Goal: Information Seeking & Learning: Learn about a topic

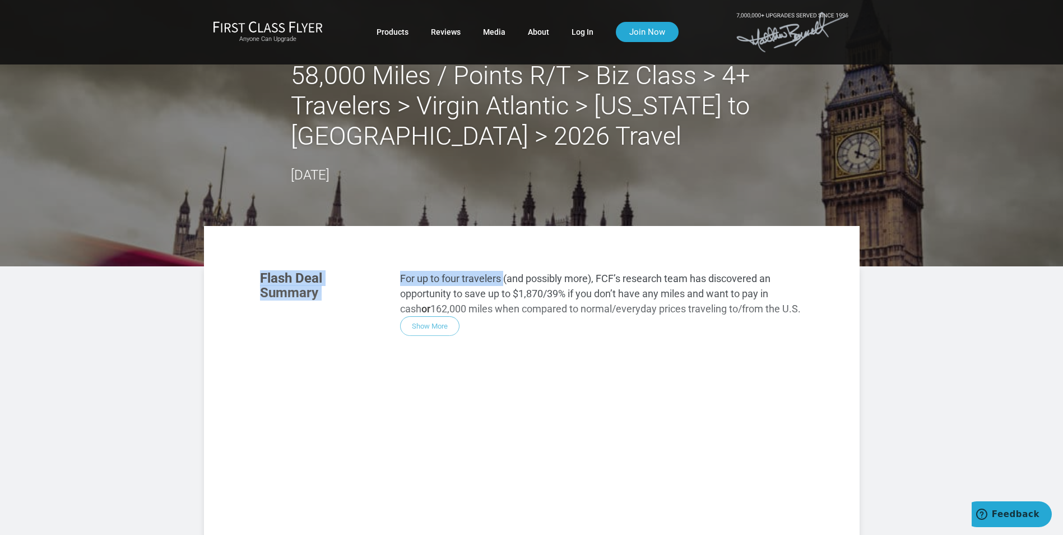
drag, startPoint x: 507, startPoint y: 278, endPoint x: 705, endPoint y: 298, distance: 198.8
click at [705, 298] on div "Flash Deal Summary For up to four travelers (and possibly more), FCF’s research…" at bounding box center [532, 412] width 566 height 305
click at [548, 286] on p "For up to four travelers (and possibly more), FCF’s research team has discovere…" at bounding box center [602, 293] width 404 height 45
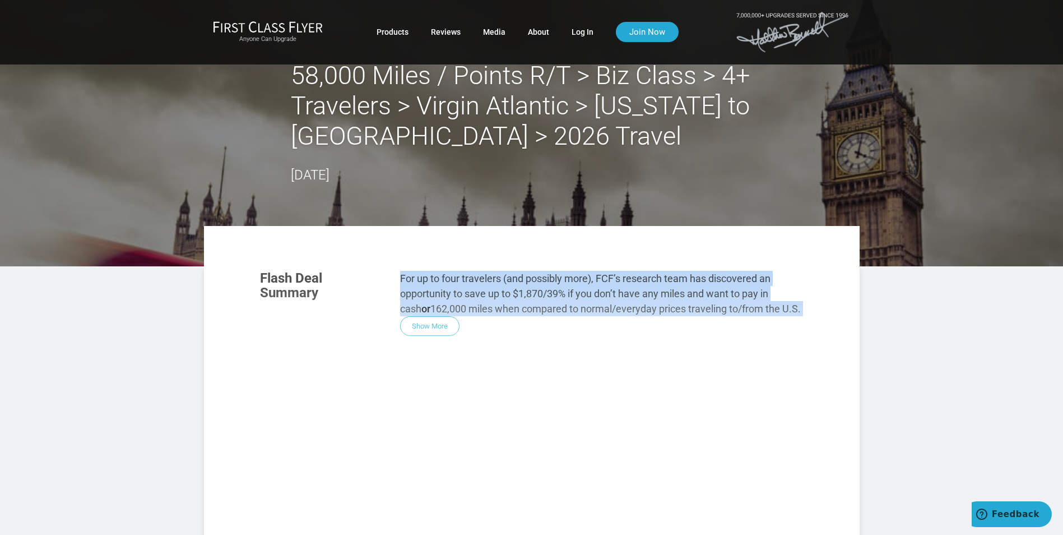
click at [548, 286] on p "For up to four travelers (and possibly more), FCF’s research team has discovere…" at bounding box center [602, 293] width 404 height 45
click at [508, 286] on p "For up to four travelers (and possibly more), FCF’s research team has discovere…" at bounding box center [602, 293] width 404 height 45
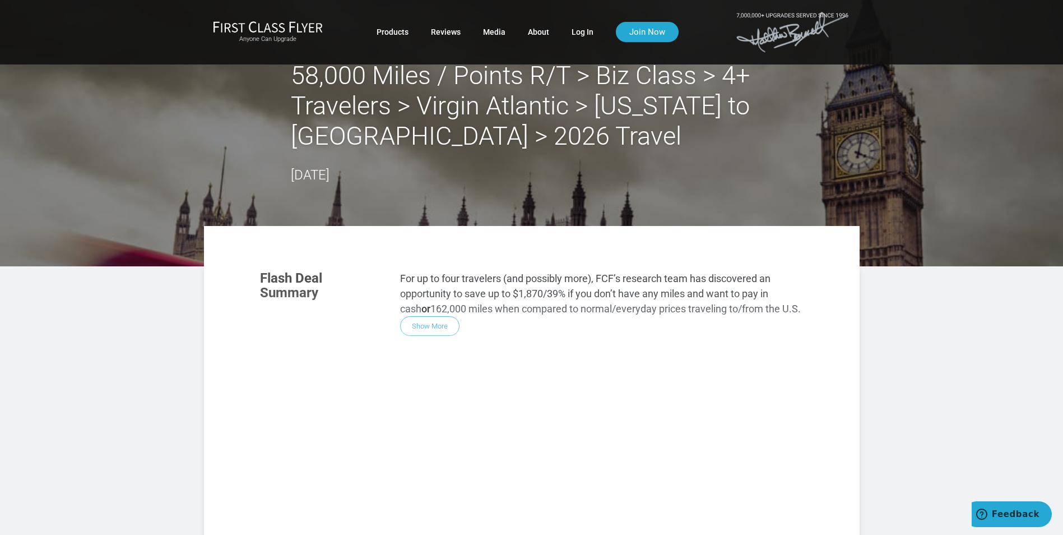
click at [418, 320] on div "Flash Deal Summary For up to four travelers (and possibly more), FCF’s research…" at bounding box center [532, 412] width 566 height 305
click at [419, 325] on div "Flash Deal Summary For up to four travelers (and possibly more), FCF’s research…" at bounding box center [532, 412] width 566 height 305
click at [415, 327] on div "Flash Deal Summary For up to four travelers (and possibly more), FCF’s research…" at bounding box center [532, 412] width 566 height 305
click at [580, 27] on link "Log In" at bounding box center [583, 32] width 22 height 20
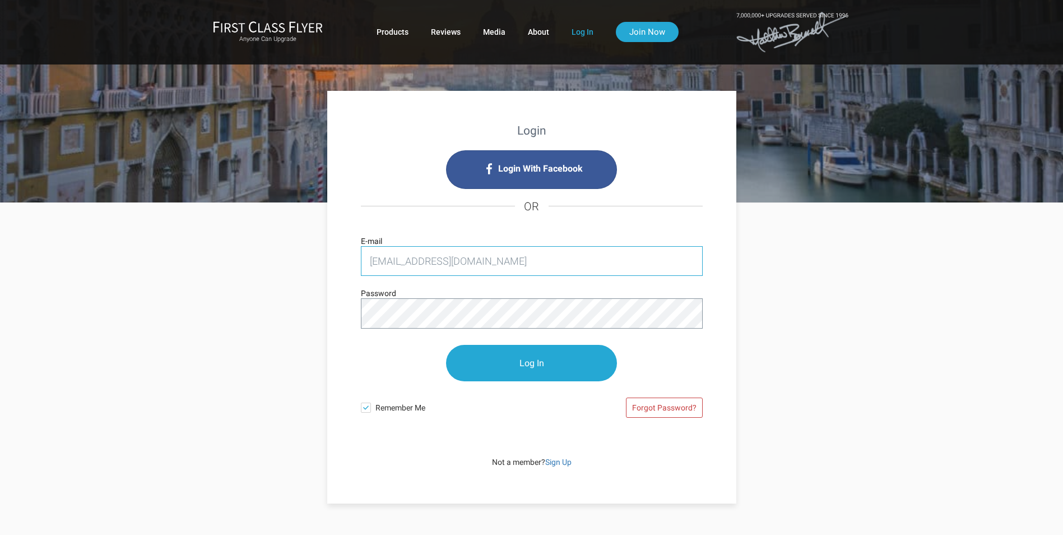
type input "srasania@gmail.com"
click at [446, 345] on input "Log In" at bounding box center [531, 363] width 171 height 36
click at [527, 363] on input "Log In" at bounding box center [531, 363] width 171 height 36
click at [539, 353] on input "Log In" at bounding box center [531, 363] width 171 height 36
click at [516, 357] on input "Log In" at bounding box center [531, 363] width 171 height 36
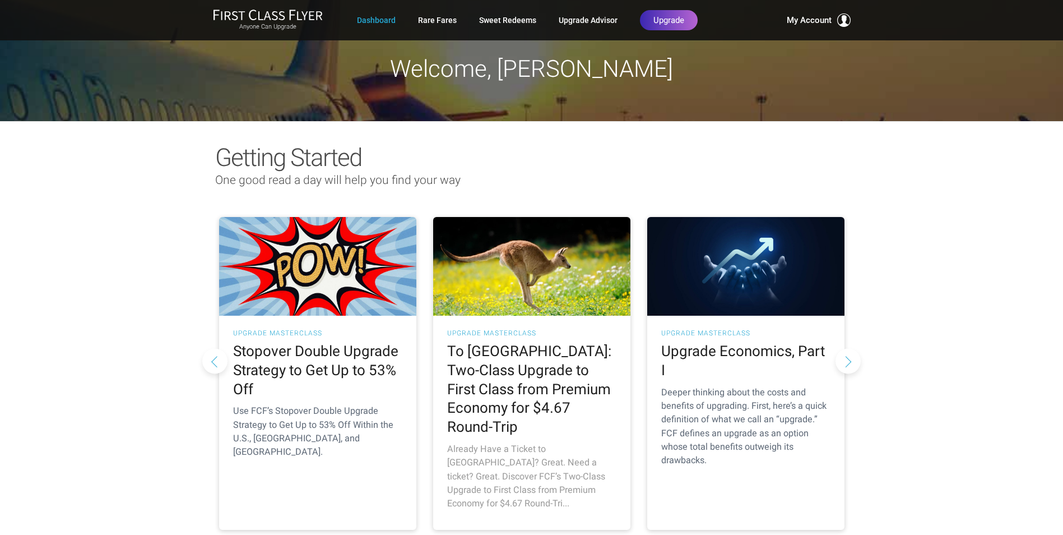
click at [533, 378] on h2 "To Australia: Two-Class Upgrade to First Class from Premium Economy for $4.67 R…" at bounding box center [531, 389] width 169 height 95
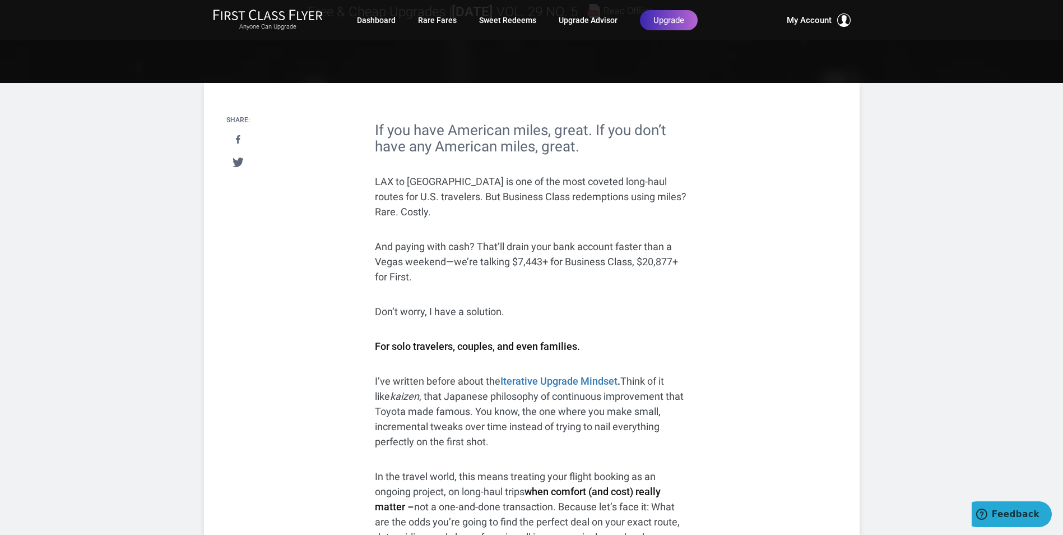
scroll to position [280, 0]
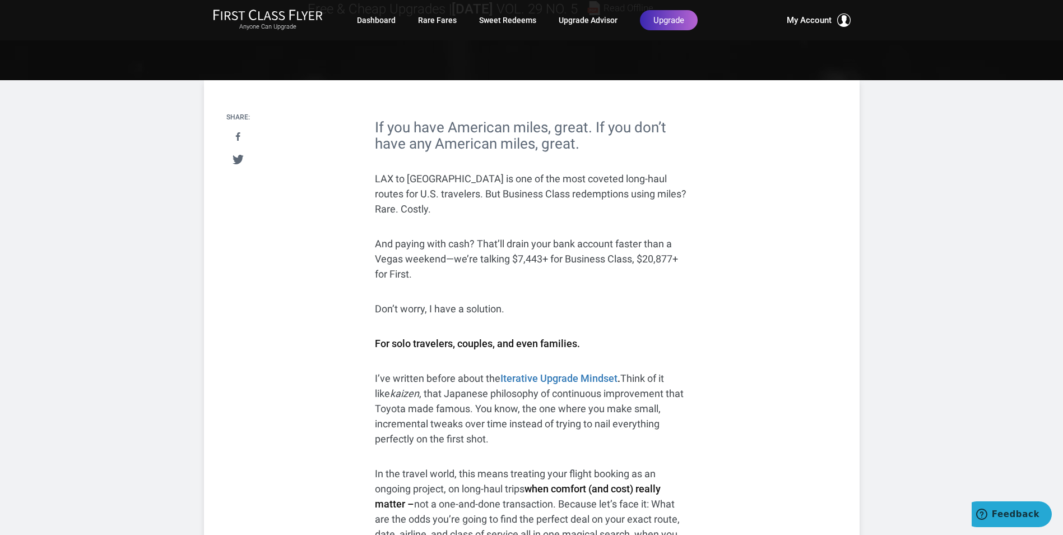
click at [540, 177] on p "LAX to Sydney is one of the most coveted long-haul routes for U.S. travelers. B…" at bounding box center [532, 193] width 314 height 45
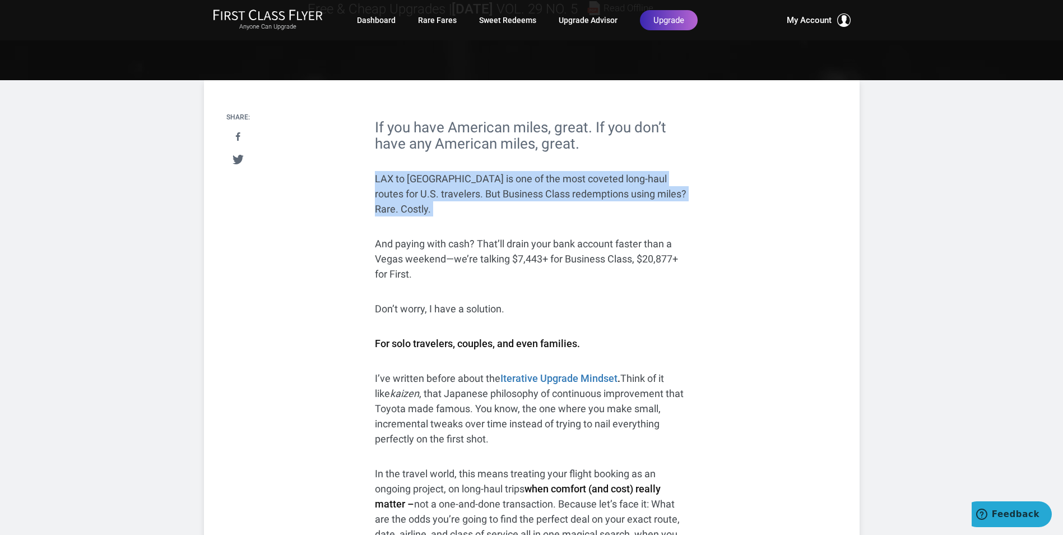
click at [540, 177] on p "LAX to Sydney is one of the most coveted long-haul routes for U.S. travelers. B…" at bounding box center [532, 193] width 314 height 45
click at [451, 184] on p "LAX to Sydney is one of the most coveted long-haul routes for U.S. travelers. B…" at bounding box center [532, 193] width 314 height 45
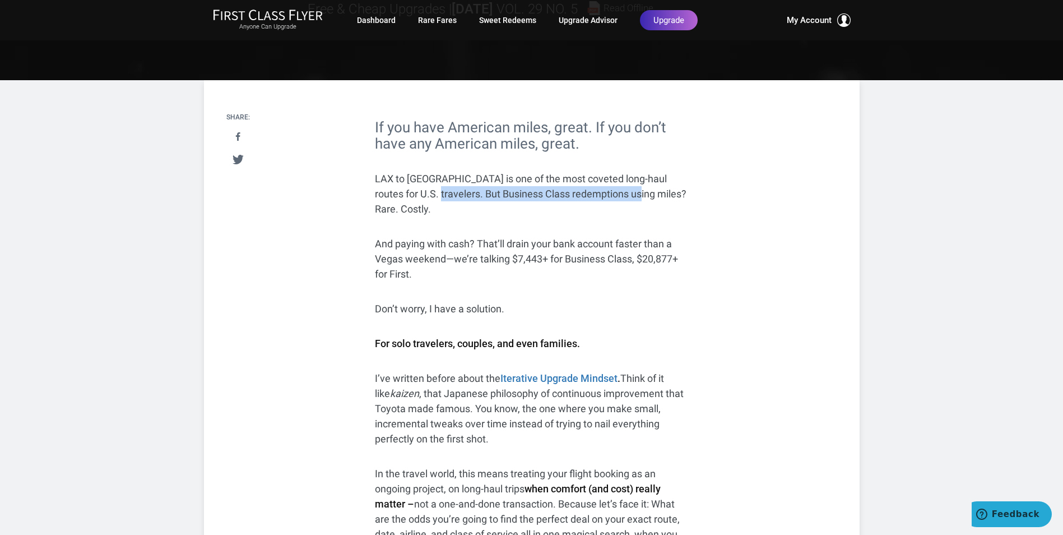
drag, startPoint x: 421, startPoint y: 192, endPoint x: 623, endPoint y: 193, distance: 202.4
click at [623, 193] on p "LAX to Sydney is one of the most coveted long-haul routes for U.S. travelers. B…" at bounding box center [532, 193] width 314 height 45
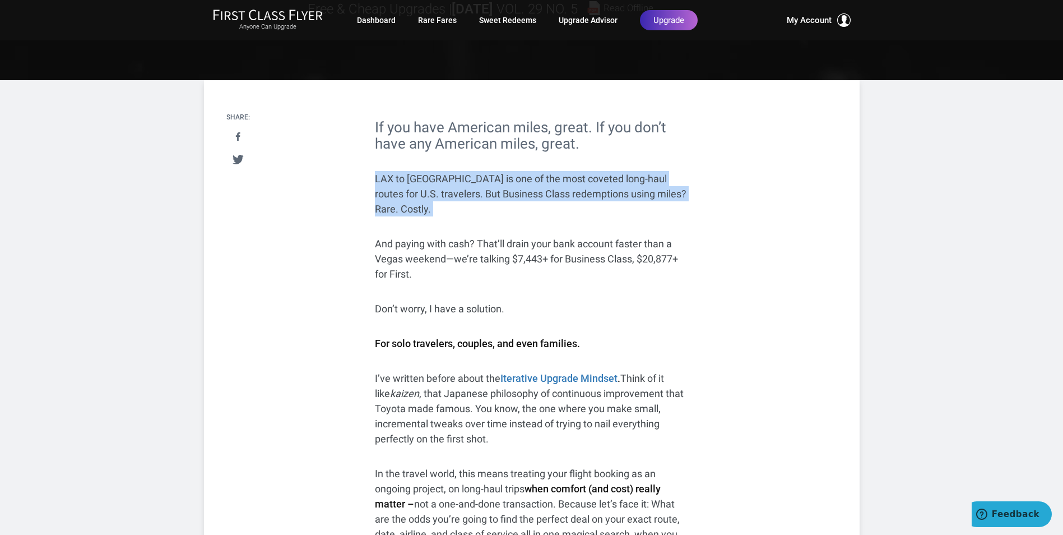
click at [623, 193] on p "LAX to Sydney is one of the most coveted long-haul routes for U.S. travelers. B…" at bounding box center [532, 193] width 314 height 45
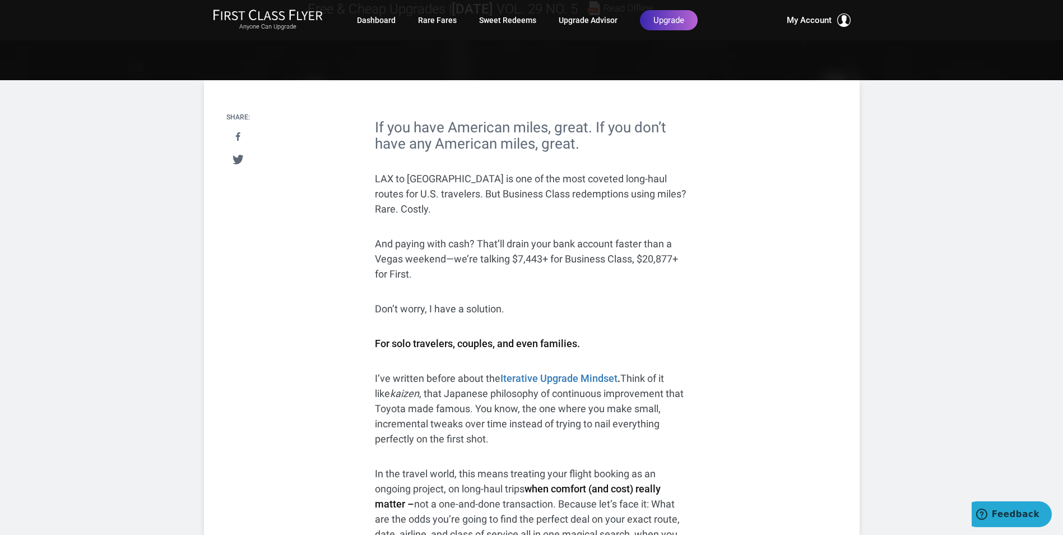
click at [507, 141] on h2 "If you have American miles, great. If you don’t have any American miles, great." at bounding box center [532, 135] width 314 height 32
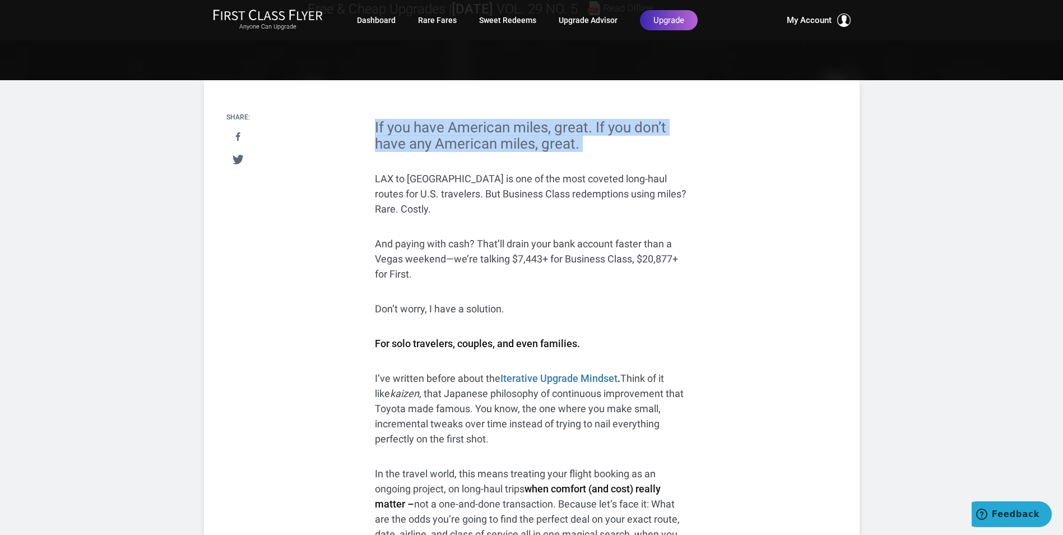
click at [507, 141] on h2 "If you have American miles, great. If you don’t have any American miles, great." at bounding box center [532, 135] width 314 height 32
click at [568, 143] on h2 "If you have American miles, great. If you don’t have any American miles, great." at bounding box center [532, 135] width 314 height 32
drag, startPoint x: 576, startPoint y: 143, endPoint x: 432, endPoint y: 123, distance: 145.5
click at [432, 123] on h2 "If you have American miles, great. If you don’t have any American miles, great." at bounding box center [532, 135] width 314 height 32
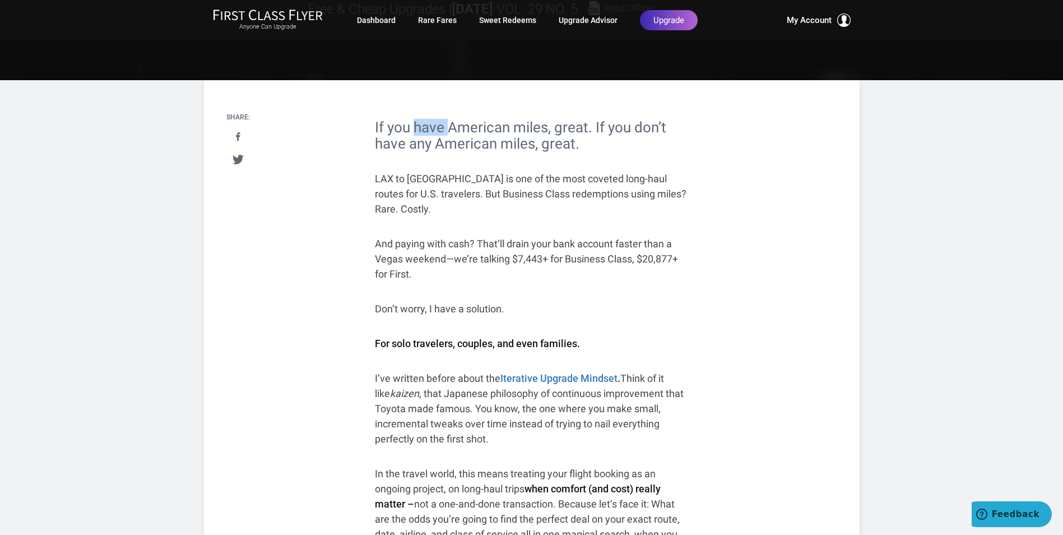
click at [432, 123] on h2 "If you have American miles, great. If you don’t have any American miles, great." at bounding box center [532, 135] width 314 height 32
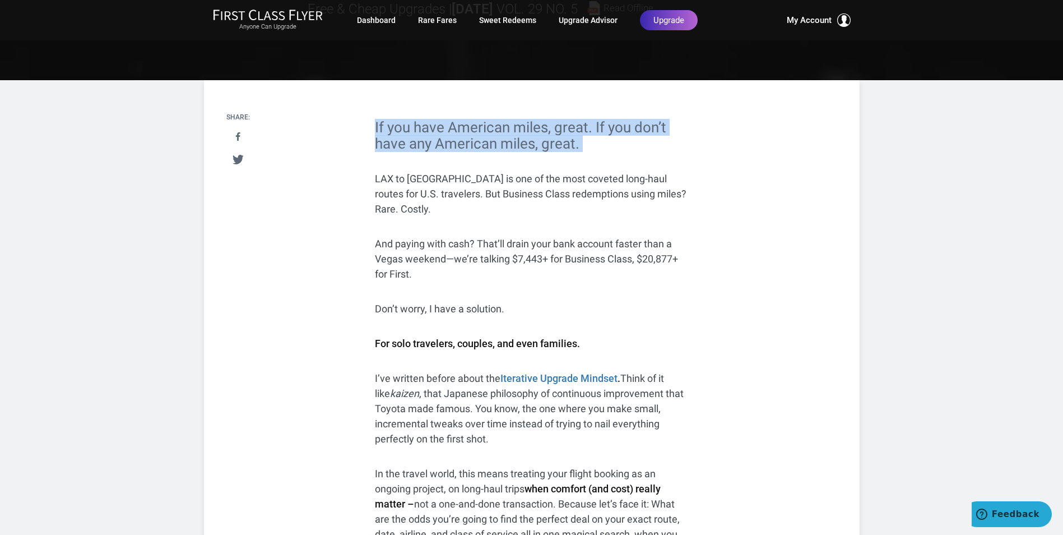
click at [432, 123] on h2 "If you have American miles, great. If you don’t have any American miles, great." at bounding box center [532, 135] width 314 height 32
click at [431, 134] on h2 "If you have American miles, great. If you don’t have any American miles, great." at bounding box center [532, 135] width 314 height 32
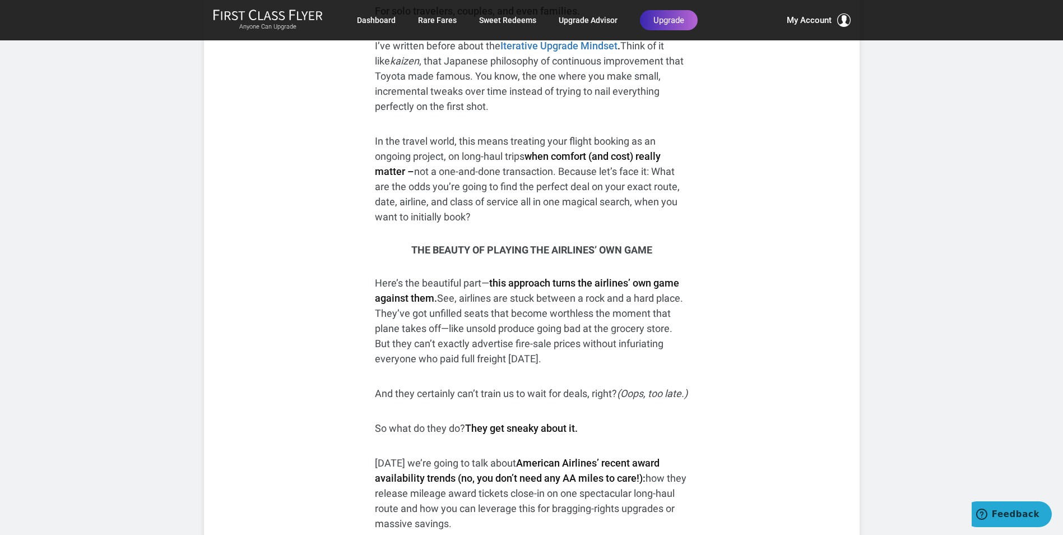
scroll to position [617, 0]
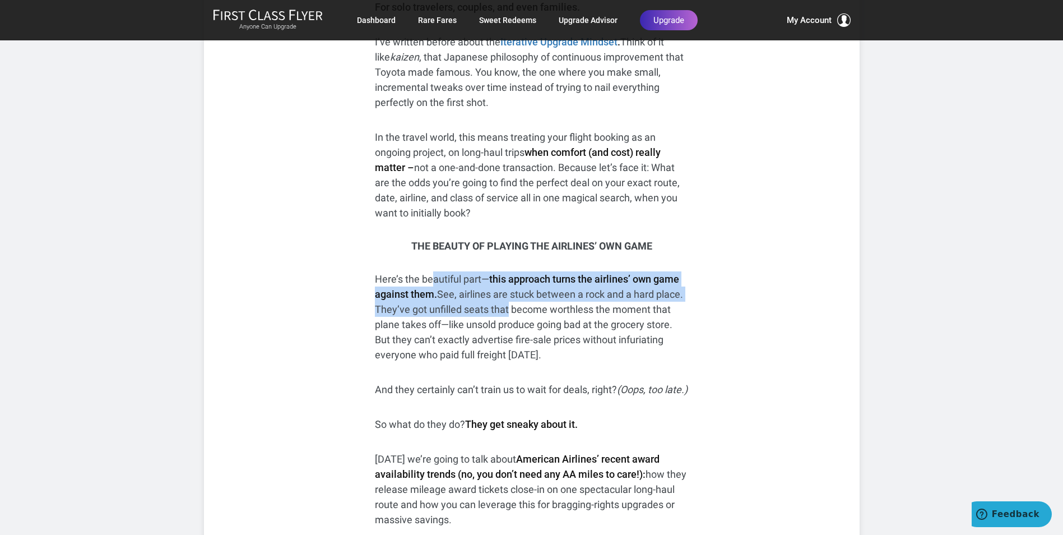
drag, startPoint x: 433, startPoint y: 268, endPoint x: 504, endPoint y: 297, distance: 76.7
click at [504, 297] on p "Here’s the beautiful part— this approach turns the airlines’ own game against t…" at bounding box center [532, 316] width 314 height 91
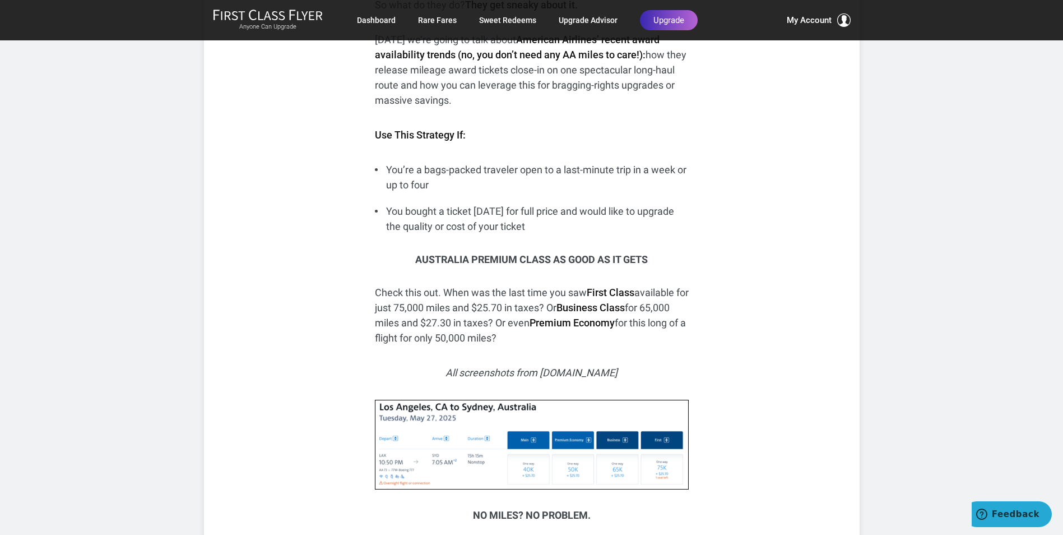
scroll to position [1065, 0]
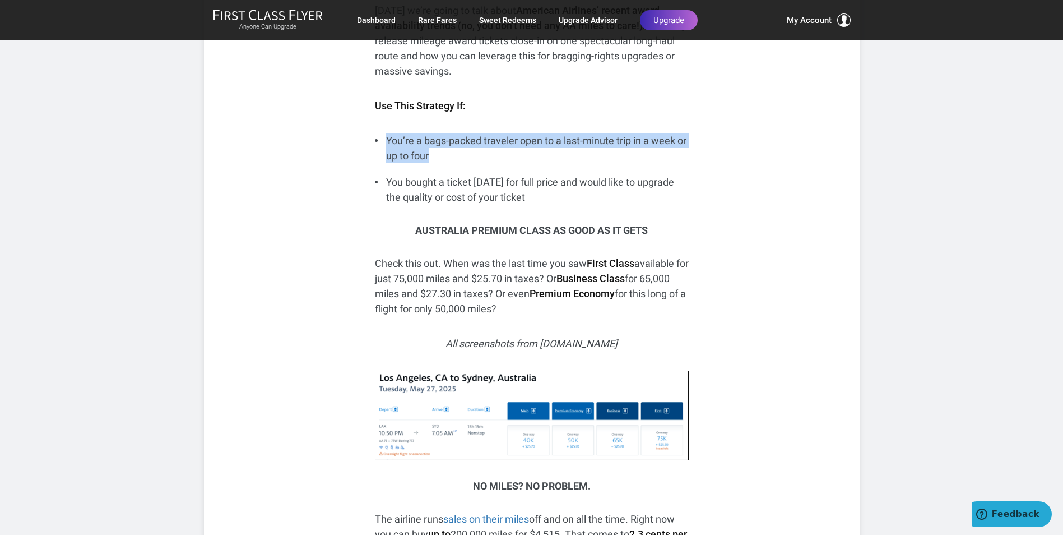
drag, startPoint x: 385, startPoint y: 136, endPoint x: 480, endPoint y: 160, distance: 98.4
click at [480, 160] on li "You’re a bags-packed traveler open to a last-minute trip in a week or up to four" at bounding box center [532, 148] width 314 height 30
drag, startPoint x: 480, startPoint y: 160, endPoint x: 377, endPoint y: 141, distance: 105.0
click at [377, 141] on li "You’re a bags-packed traveler open to a last-minute trip in a week or up to four" at bounding box center [532, 148] width 314 height 30
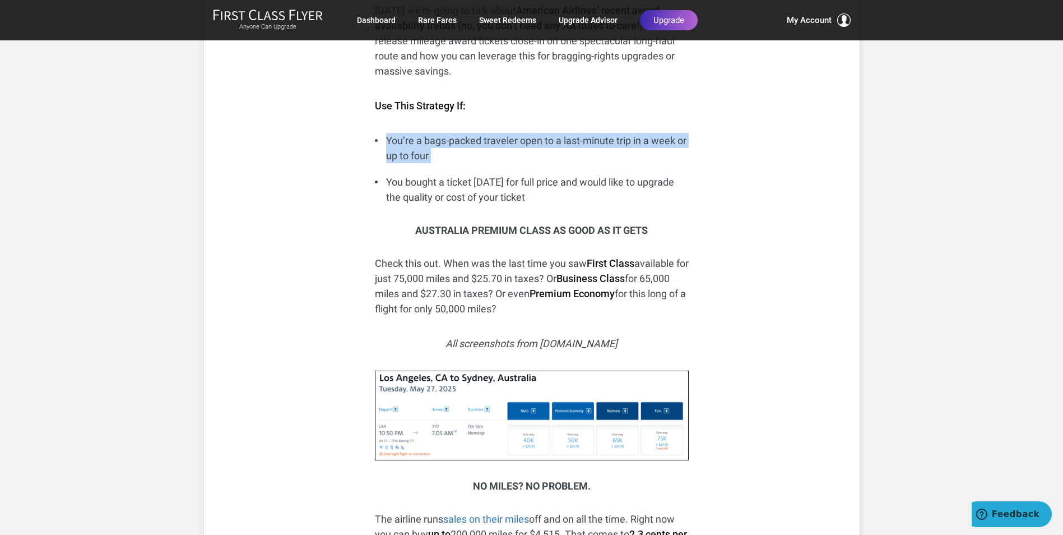
drag, startPoint x: 393, startPoint y: 179, endPoint x: 571, endPoint y: 203, distance: 179.8
click at [571, 203] on li "You bought a ticket 11 months ago for full price and would like to upgrade the …" at bounding box center [532, 189] width 314 height 30
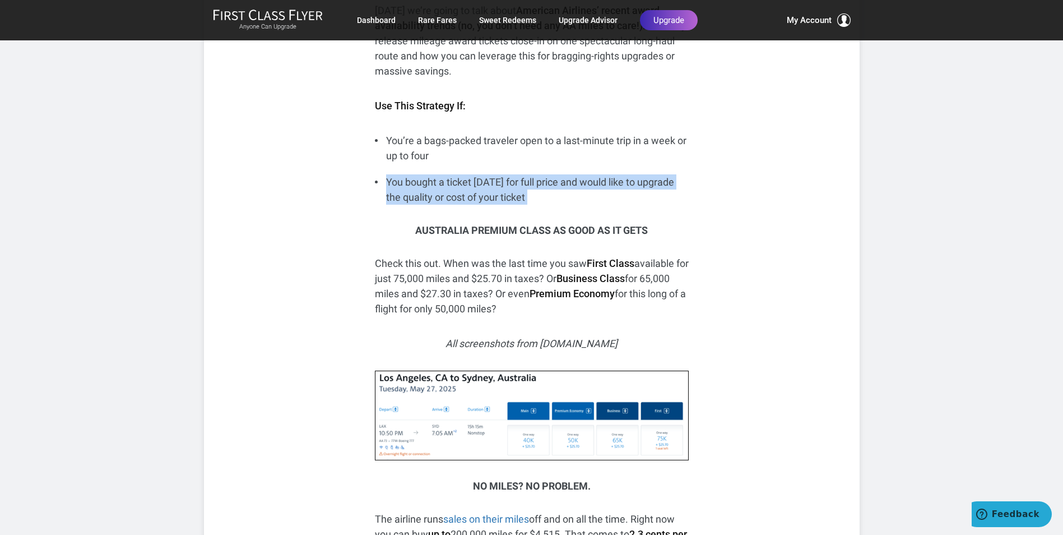
drag, startPoint x: 571, startPoint y: 203, endPoint x: 373, endPoint y: 183, distance: 198.9
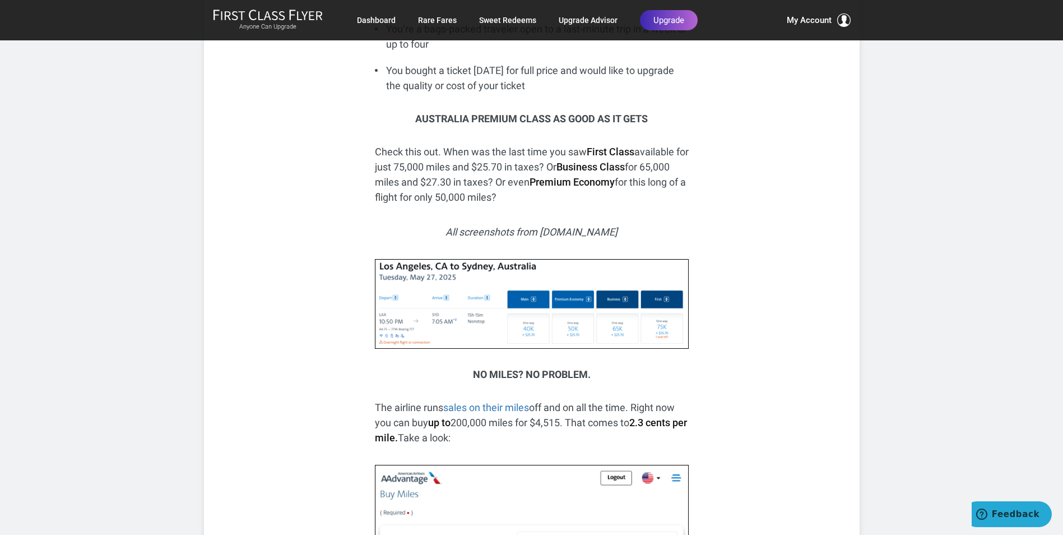
scroll to position [1177, 0]
drag, startPoint x: 427, startPoint y: 117, endPoint x: 650, endPoint y: 121, distance: 223.7
click at [650, 121] on h3 "Australia Premium Class As Good as It Gets" at bounding box center [532, 118] width 314 height 11
drag, startPoint x: 452, startPoint y: 151, endPoint x: 651, endPoint y: 152, distance: 199.6
click at [651, 152] on p "Check this out. When was the last time you saw First Class available for just 7…" at bounding box center [532, 173] width 314 height 61
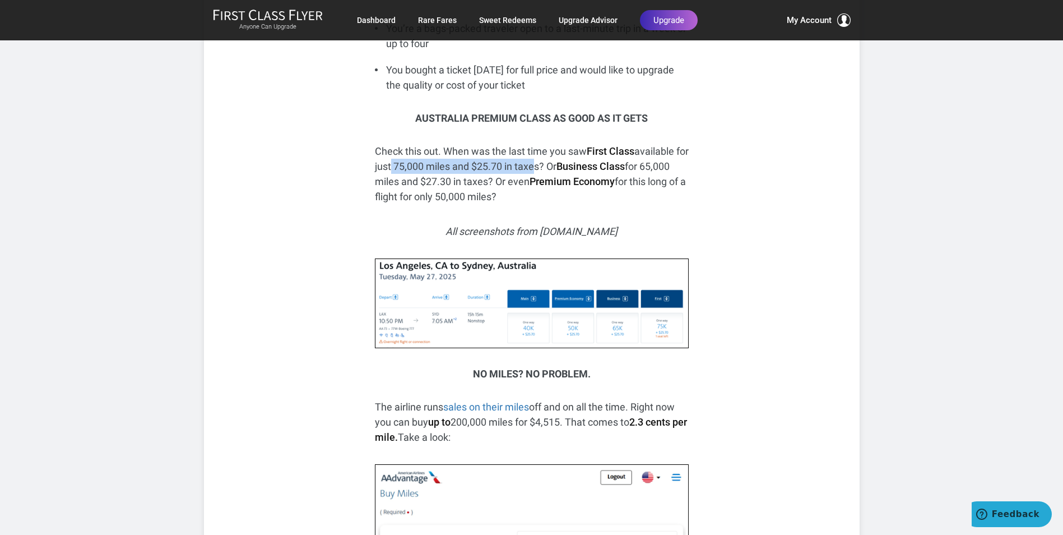
drag, startPoint x: 402, startPoint y: 166, endPoint x: 549, endPoint y: 169, distance: 146.3
click at [548, 169] on p "Check this out. When was the last time you saw First Class available for just 7…" at bounding box center [532, 173] width 314 height 61
click at [549, 169] on p "Check this out. When was the last time you saw First Class available for just 7…" at bounding box center [532, 173] width 314 height 61
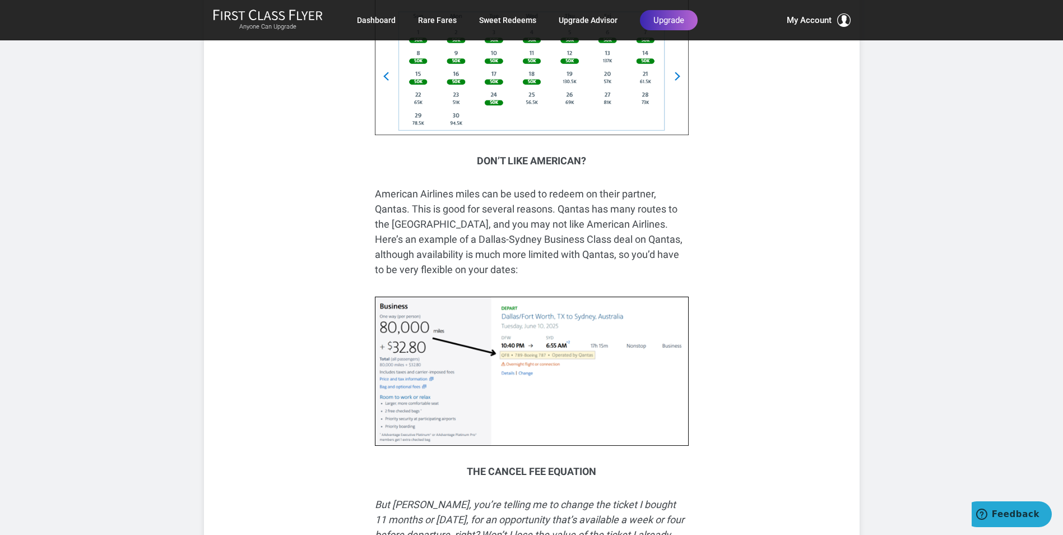
scroll to position [3756, 0]
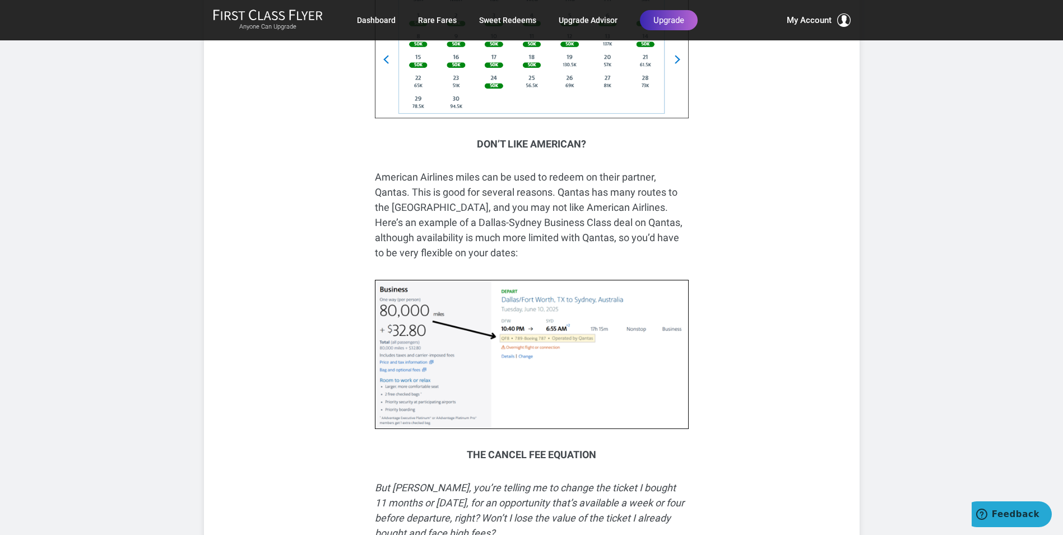
click at [396, 202] on p "American Airlines miles can be used to redeem on their partner, Qantas. This is…" at bounding box center [532, 214] width 314 height 91
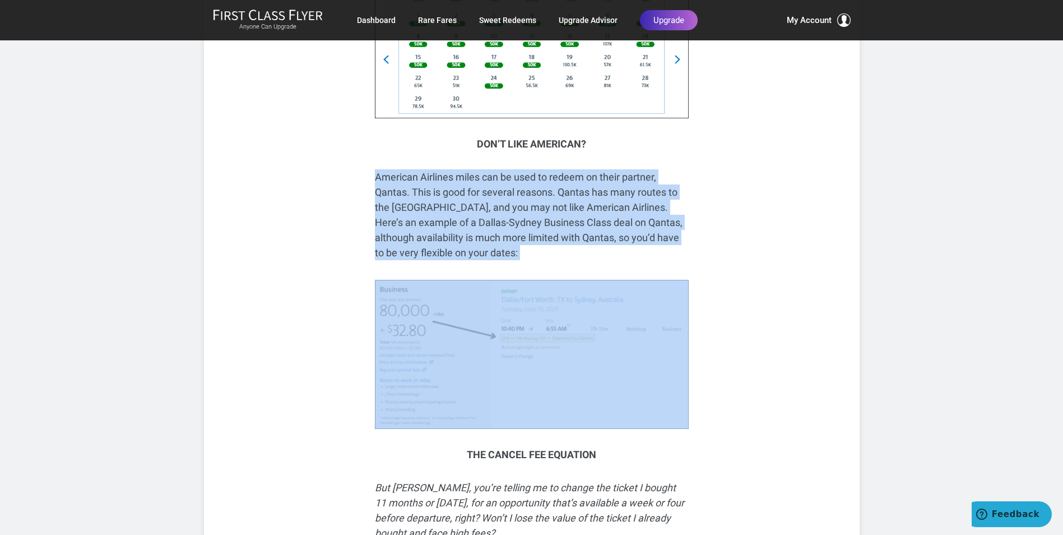
click at [396, 202] on p "American Airlines miles can be used to redeem on their partner, Qantas. This is…" at bounding box center [532, 214] width 314 height 91
click at [391, 173] on p "American Airlines miles can be used to redeem on their partner, Qantas. This is…" at bounding box center [532, 214] width 314 height 91
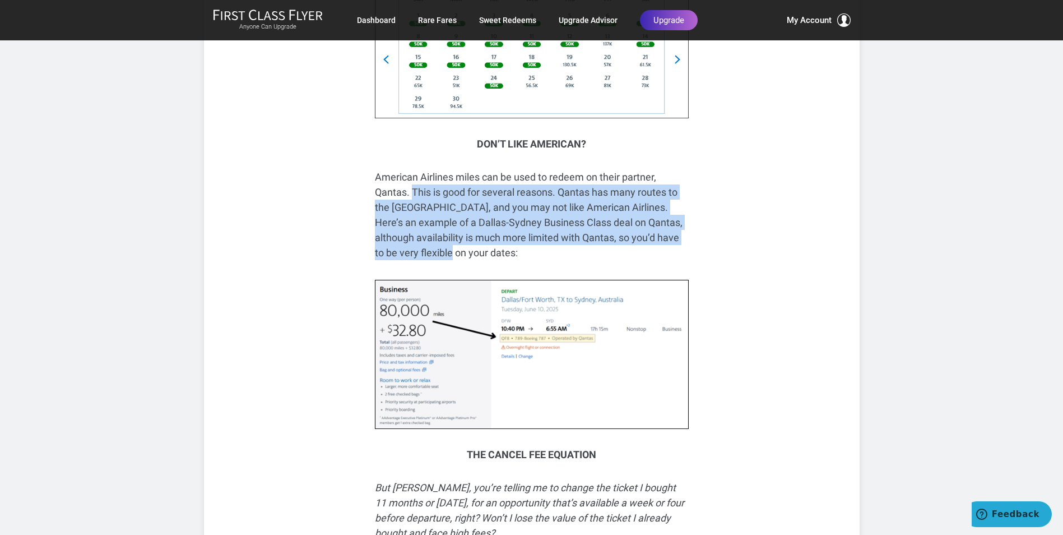
drag, startPoint x: 411, startPoint y: 161, endPoint x: 423, endPoint y: 218, distance: 57.8
click at [423, 218] on p "American Airlines miles can be used to redeem on their partner, Qantas. This is…" at bounding box center [532, 214] width 314 height 91
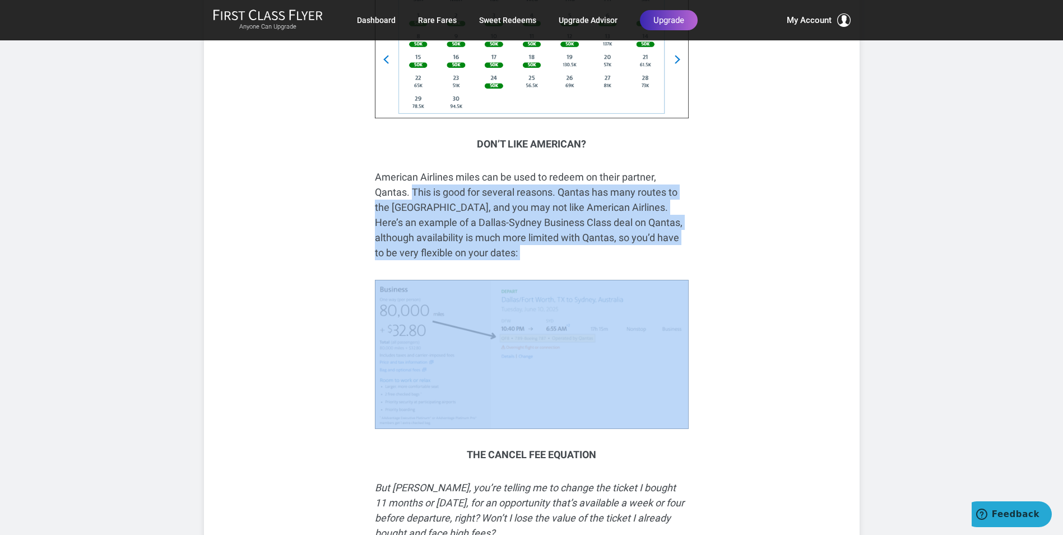
drag, startPoint x: 423, startPoint y: 218, endPoint x: 415, endPoint y: 165, distance: 53.3
click at [415, 169] on p "American Airlines miles can be used to redeem on their partner, Qantas. This is…" at bounding box center [532, 214] width 314 height 91
drag, startPoint x: 415, startPoint y: 165, endPoint x: 428, endPoint y: 225, distance: 61.2
click at [428, 225] on p "American Airlines miles can be used to redeem on their partner, Qantas. This is…" at bounding box center [532, 214] width 314 height 91
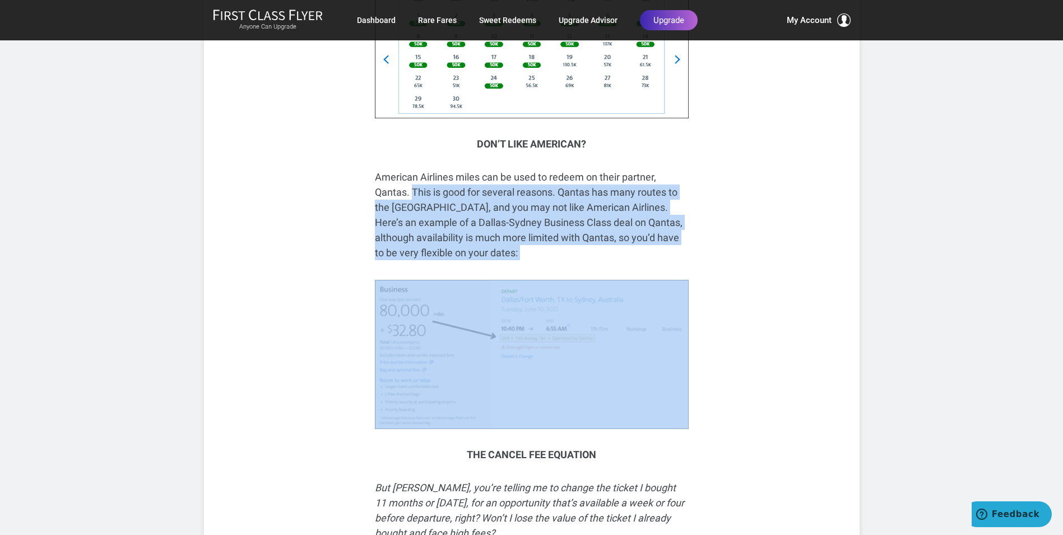
click at [428, 225] on p "American Airlines miles can be used to redeem on their partner, Qantas. This is…" at bounding box center [532, 214] width 314 height 91
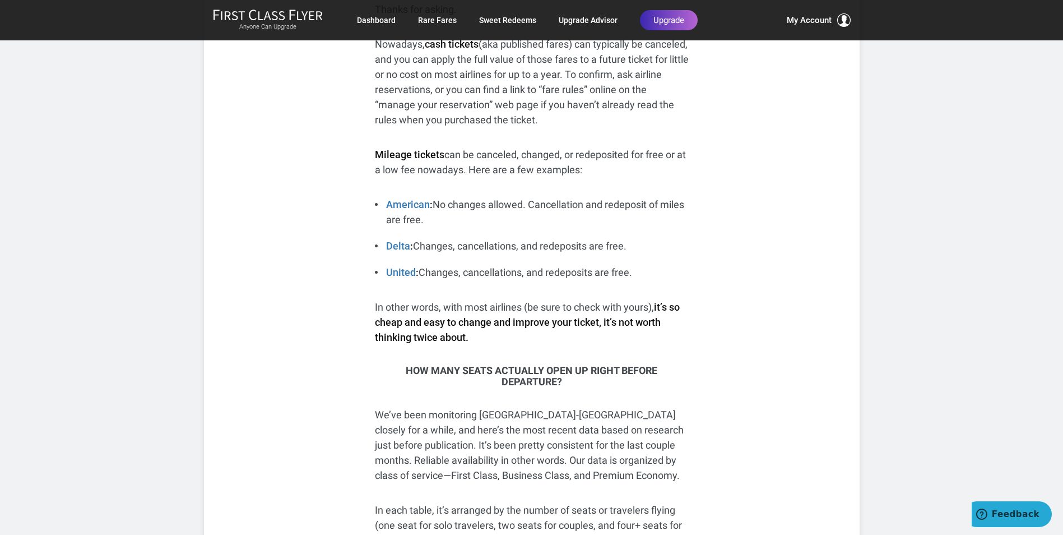
scroll to position [4316, 0]
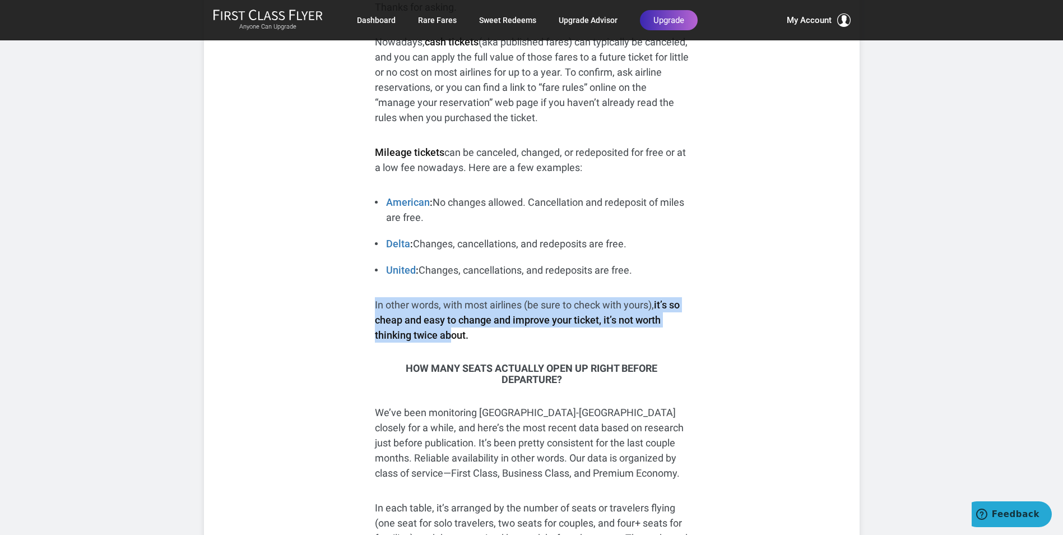
drag, startPoint x: 372, startPoint y: 276, endPoint x: 460, endPoint y: 309, distance: 94.0
click at [456, 309] on div "Share: Share Tweet If you have American miles, great. If you don’t have any Ame…" at bounding box center [532, 6] width 656 height 7925
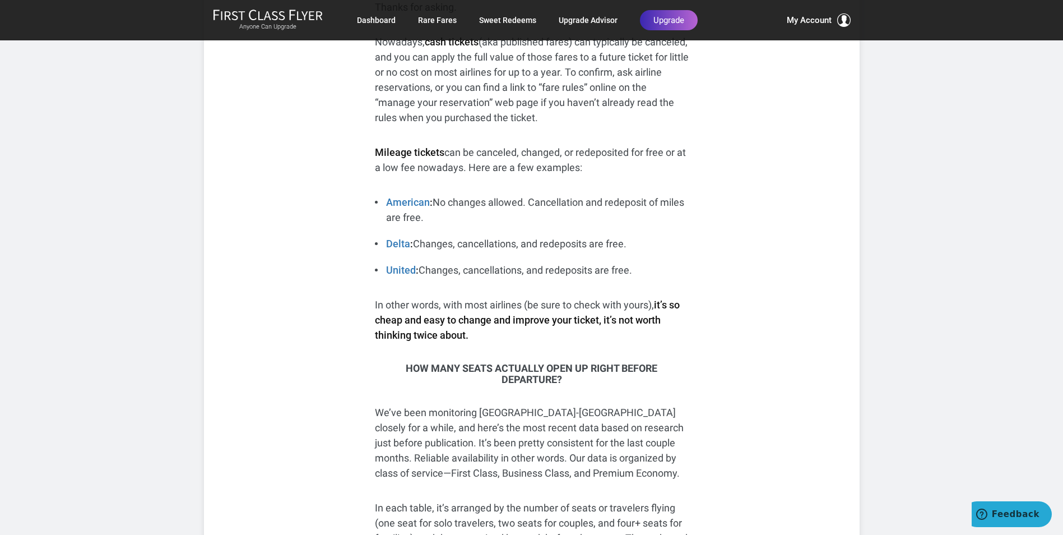
click at [460, 309] on strong "it’s so cheap and easy to change and improve your ticket, it’s not worth thinki…" at bounding box center [527, 320] width 305 height 42
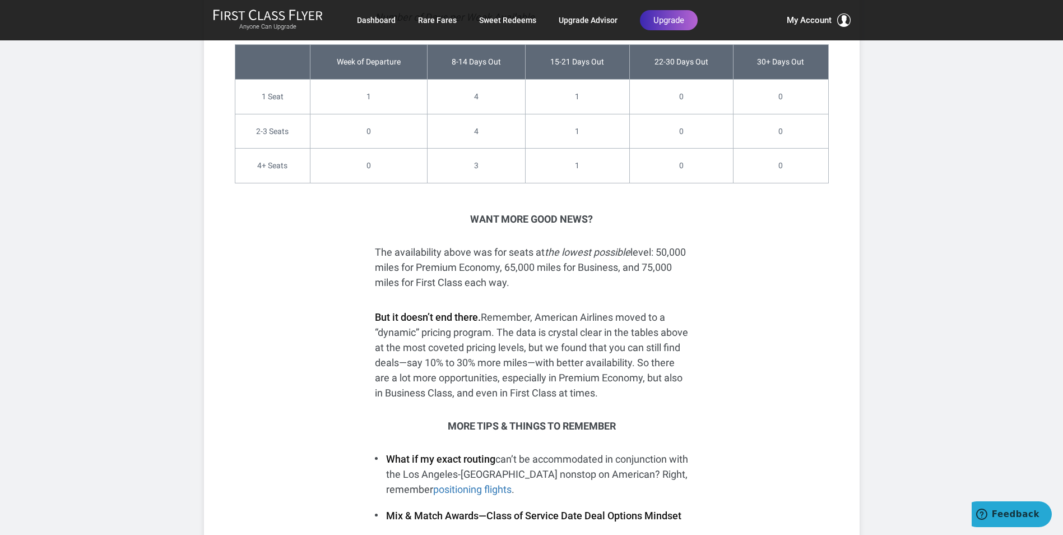
scroll to position [6839, 0]
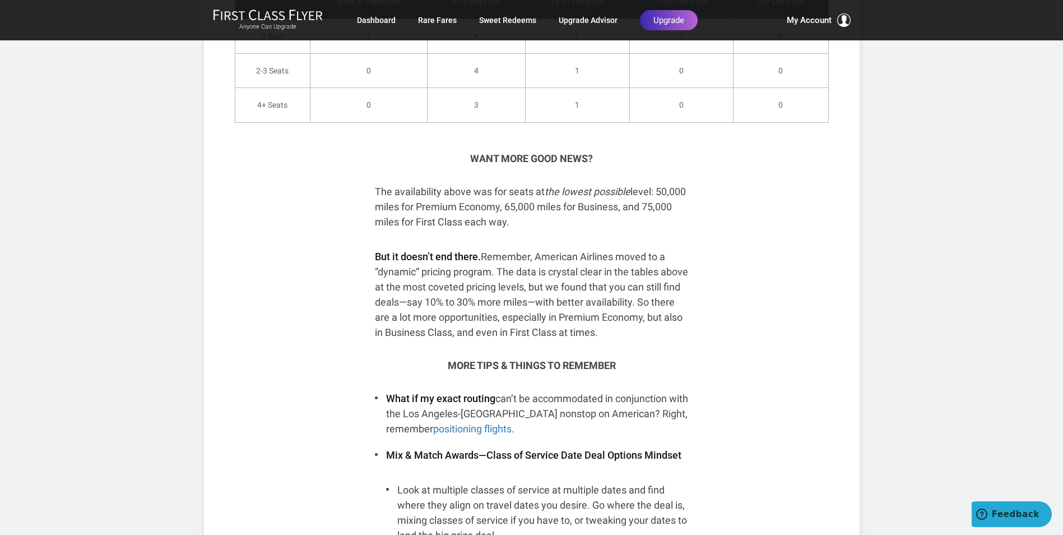
click at [470, 184] on p "The availability above was for seats at the lowest possible level: 50,000 miles…" at bounding box center [532, 206] width 314 height 45
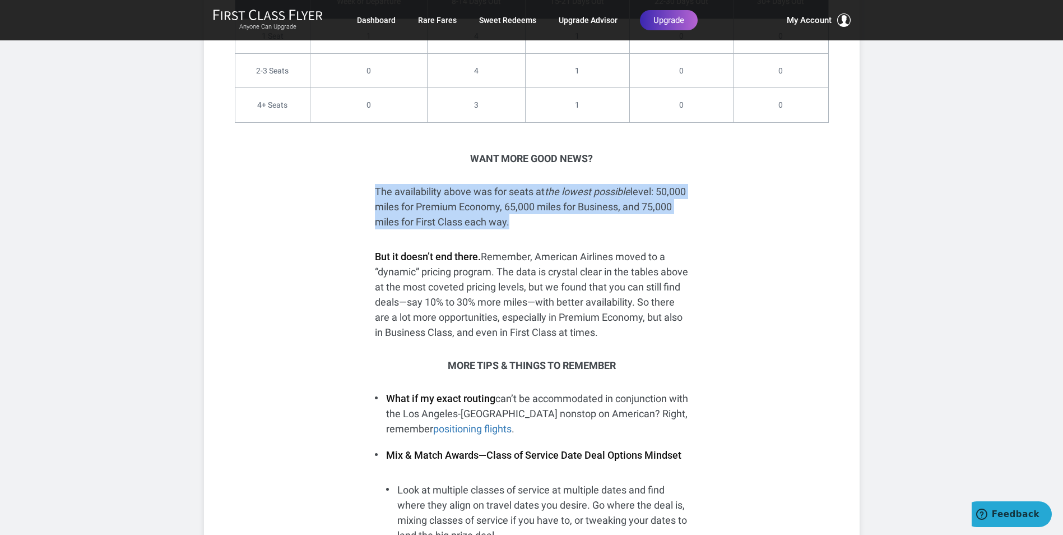
click at [470, 184] on p "The availability above was for seats at the lowest possible level: 50,000 miles…" at bounding box center [532, 206] width 314 height 45
click at [441, 184] on p "The availability above was for seats at the lowest possible level: 50,000 miles…" at bounding box center [532, 206] width 314 height 45
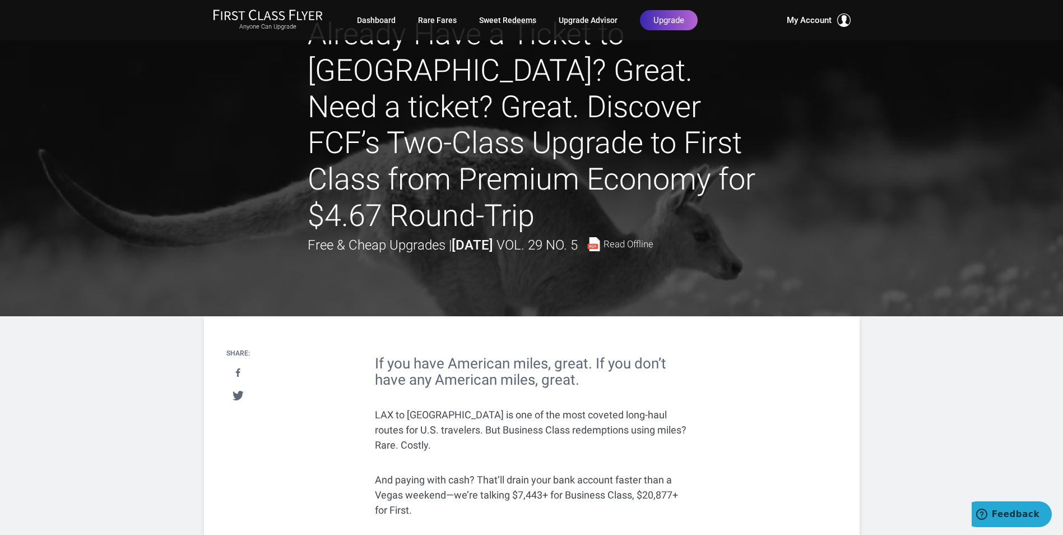
scroll to position [0, 0]
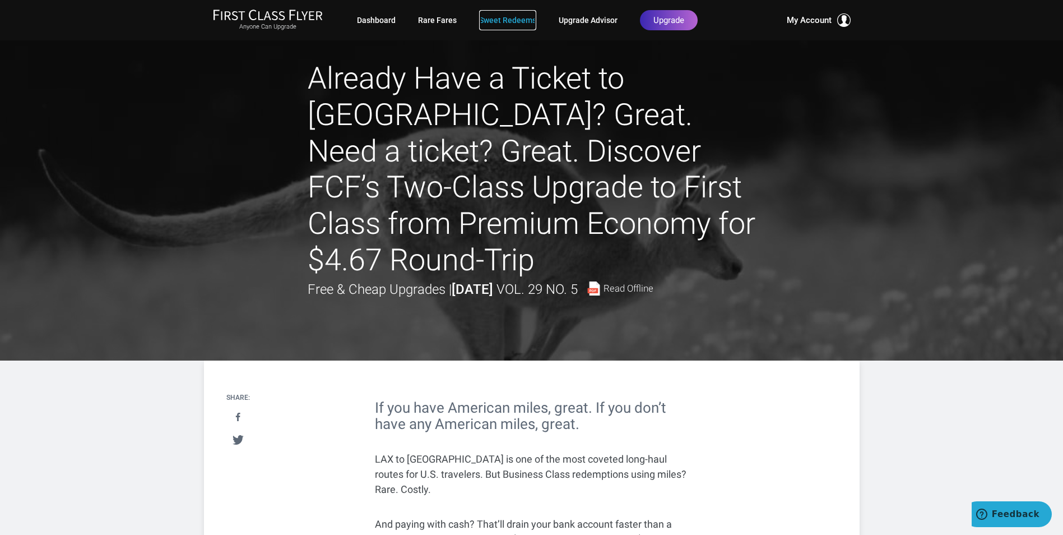
click at [489, 21] on link "Sweet Redeems" at bounding box center [507, 20] width 57 height 20
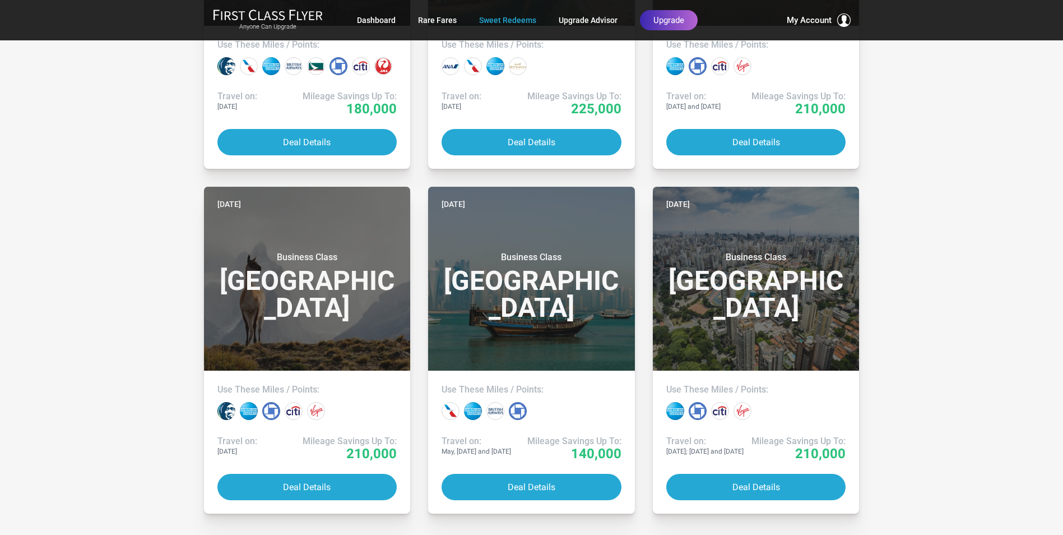
scroll to position [1457, 0]
